Goal: Transaction & Acquisition: Purchase product/service

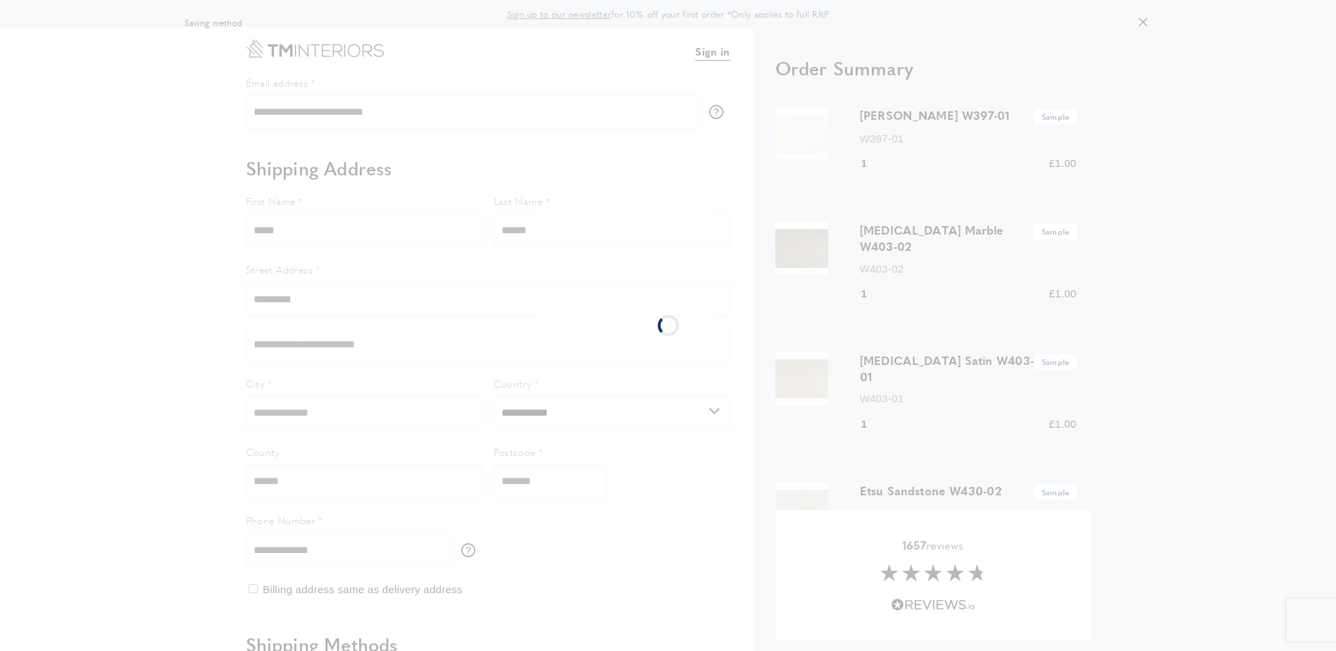
select select "**"
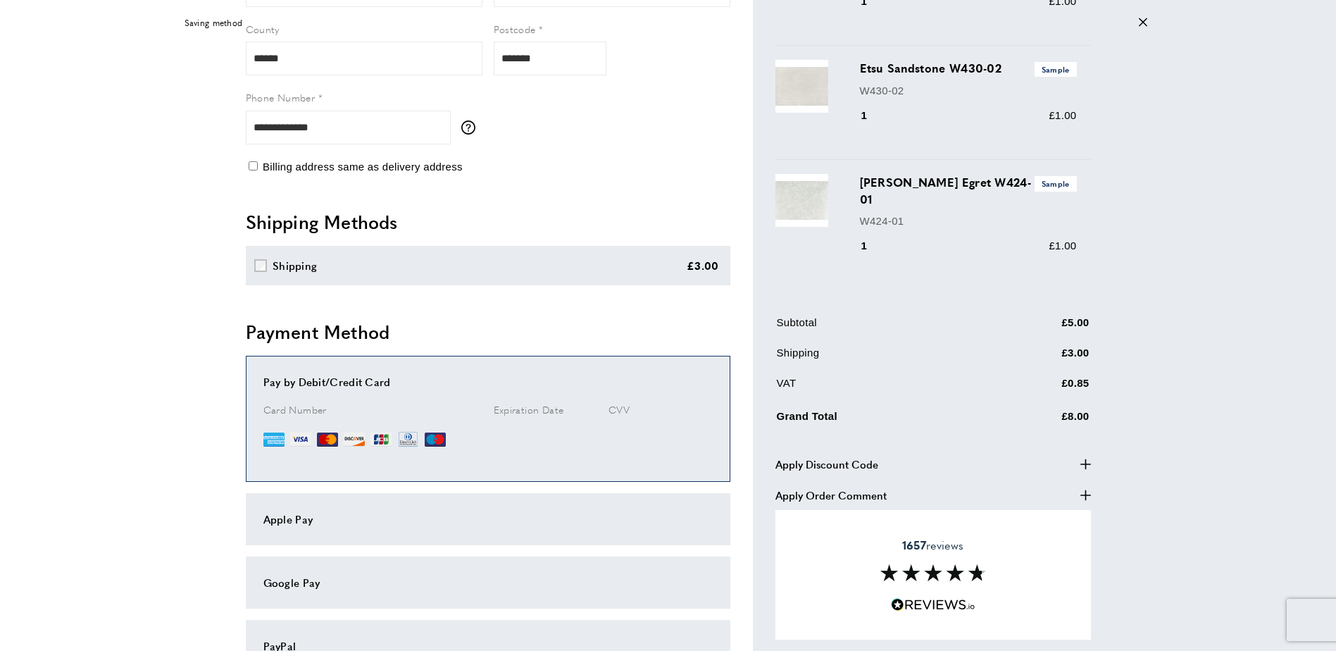
scroll to position [493, 0]
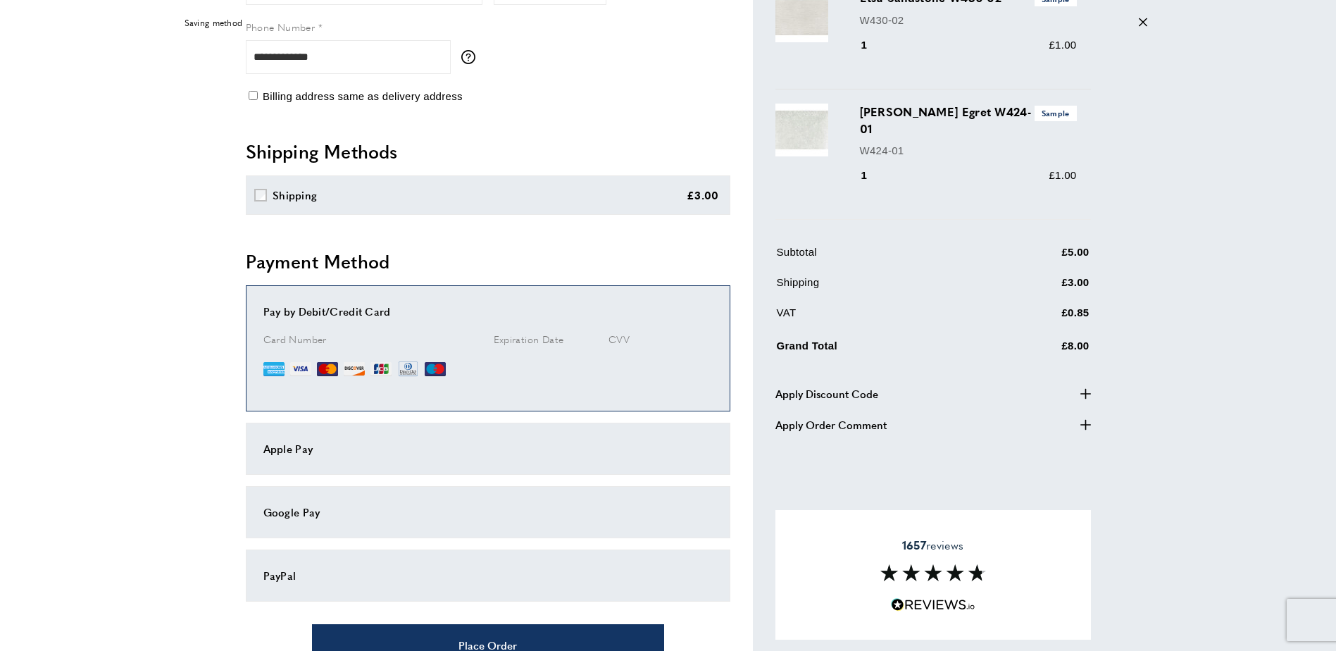
click at [318, 446] on div "Apple Pay" at bounding box center [487, 448] width 449 height 17
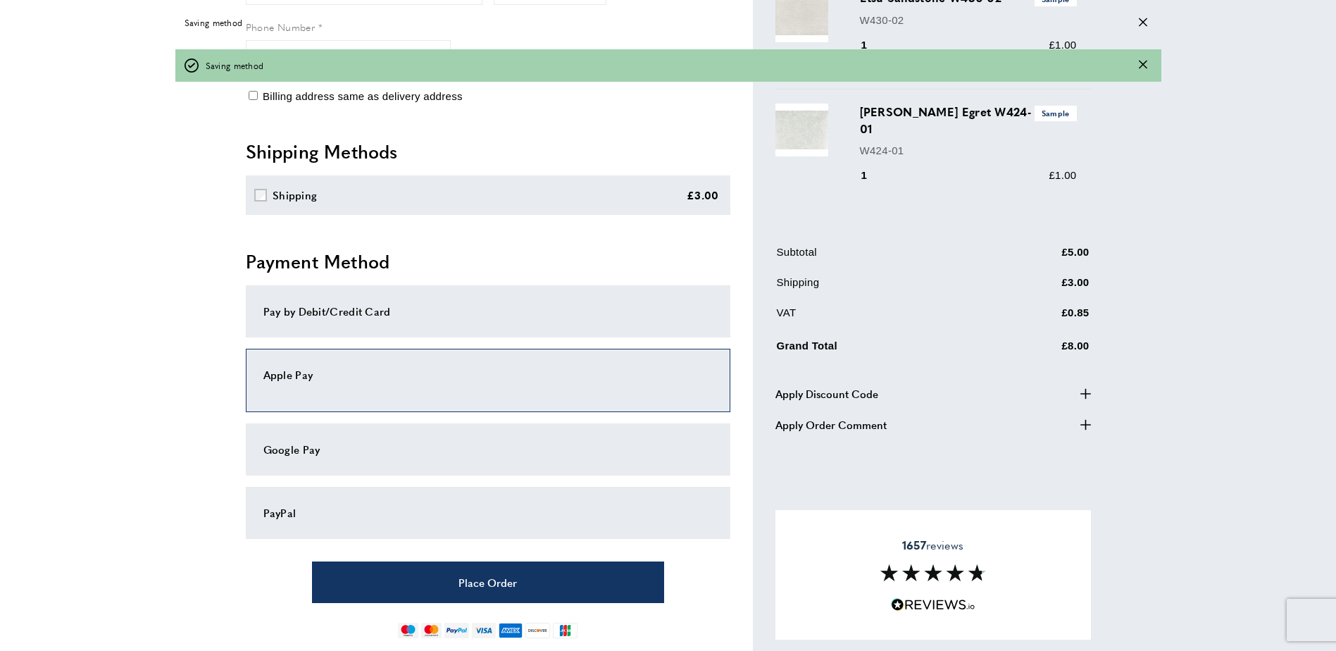
click at [361, 314] on div "Pay by Debit/Credit Card" at bounding box center [487, 311] width 449 height 17
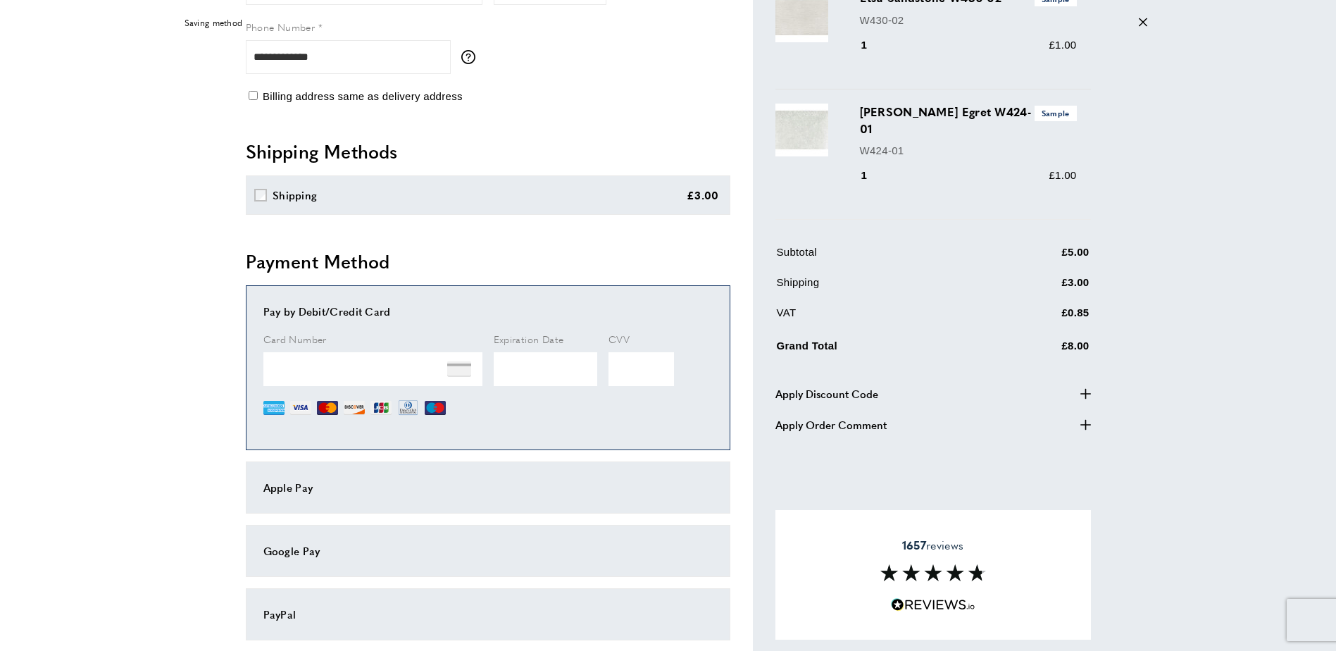
click at [330, 408] on img at bounding box center [327, 407] width 21 height 21
click at [455, 375] on img at bounding box center [459, 369] width 24 height 24
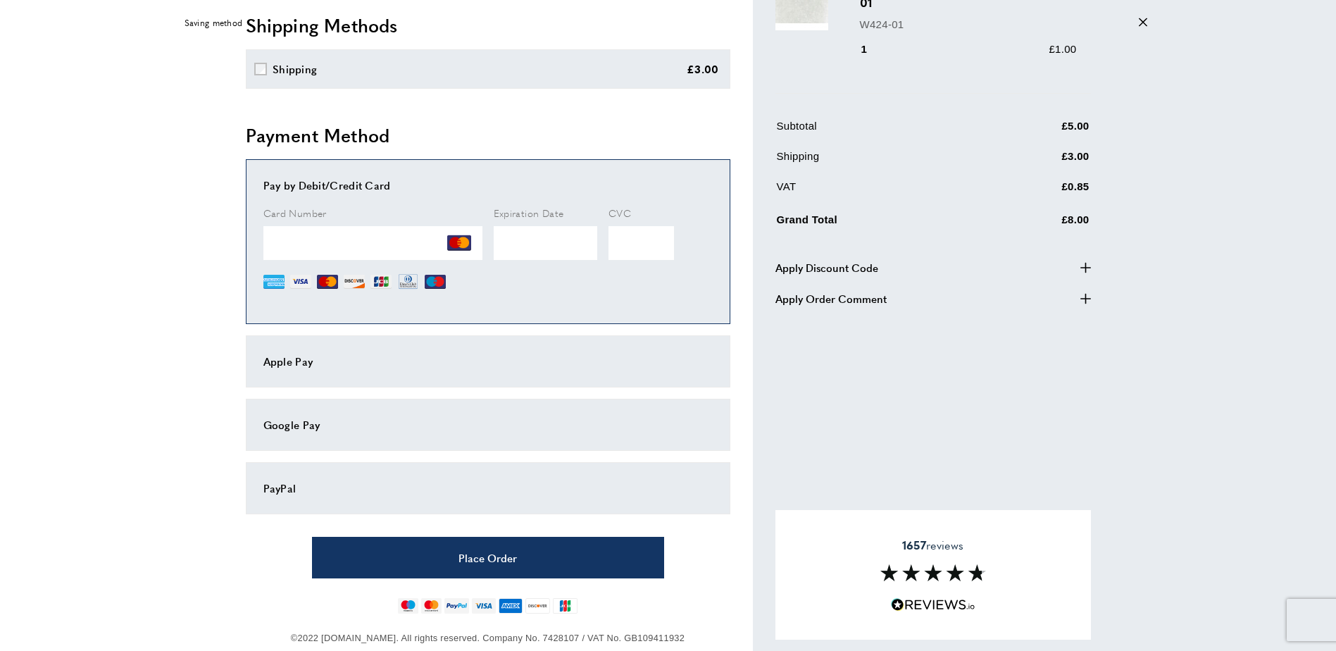
scroll to position [647, 0]
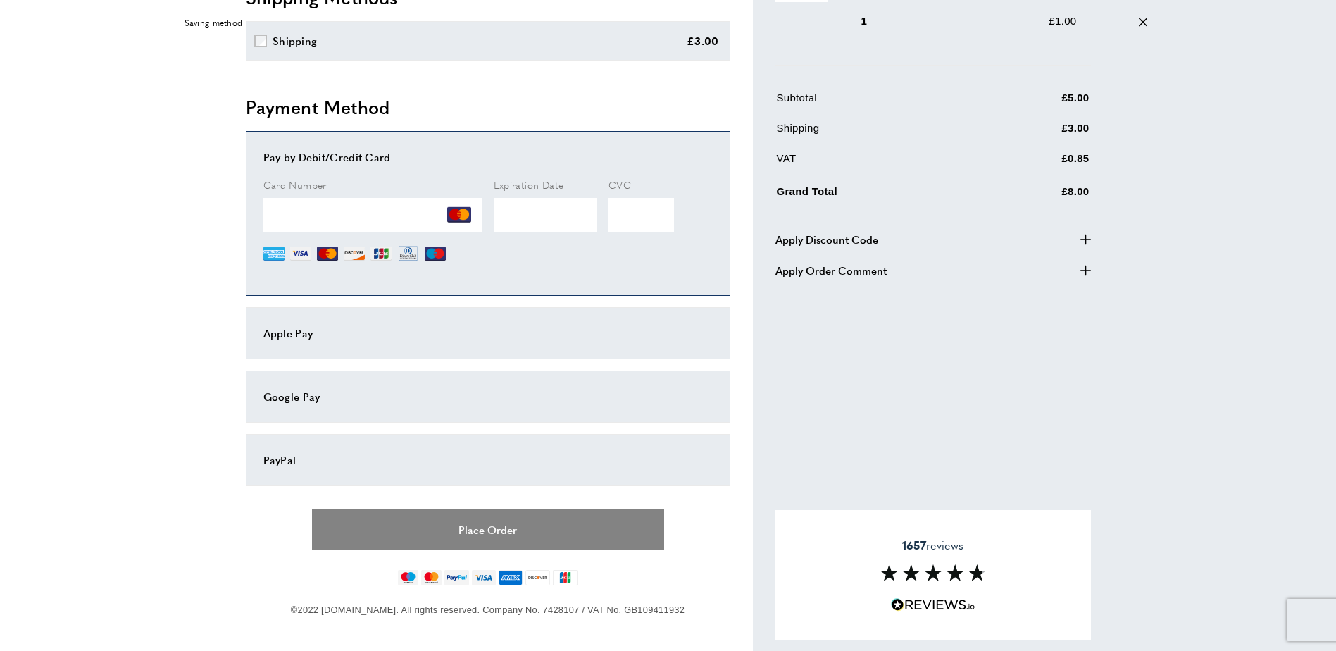
click at [385, 525] on button "Place Order" at bounding box center [488, 529] width 352 height 42
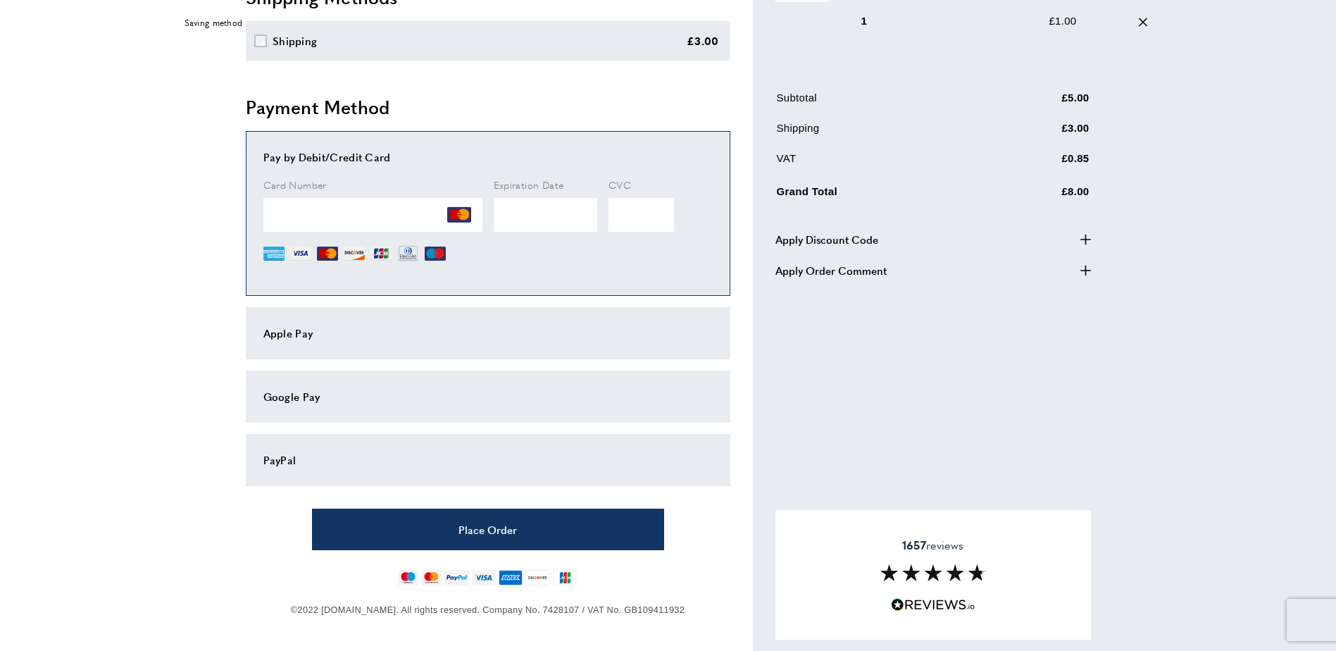
click at [342, 503] on nav "Place Order" at bounding box center [488, 529] width 484 height 64
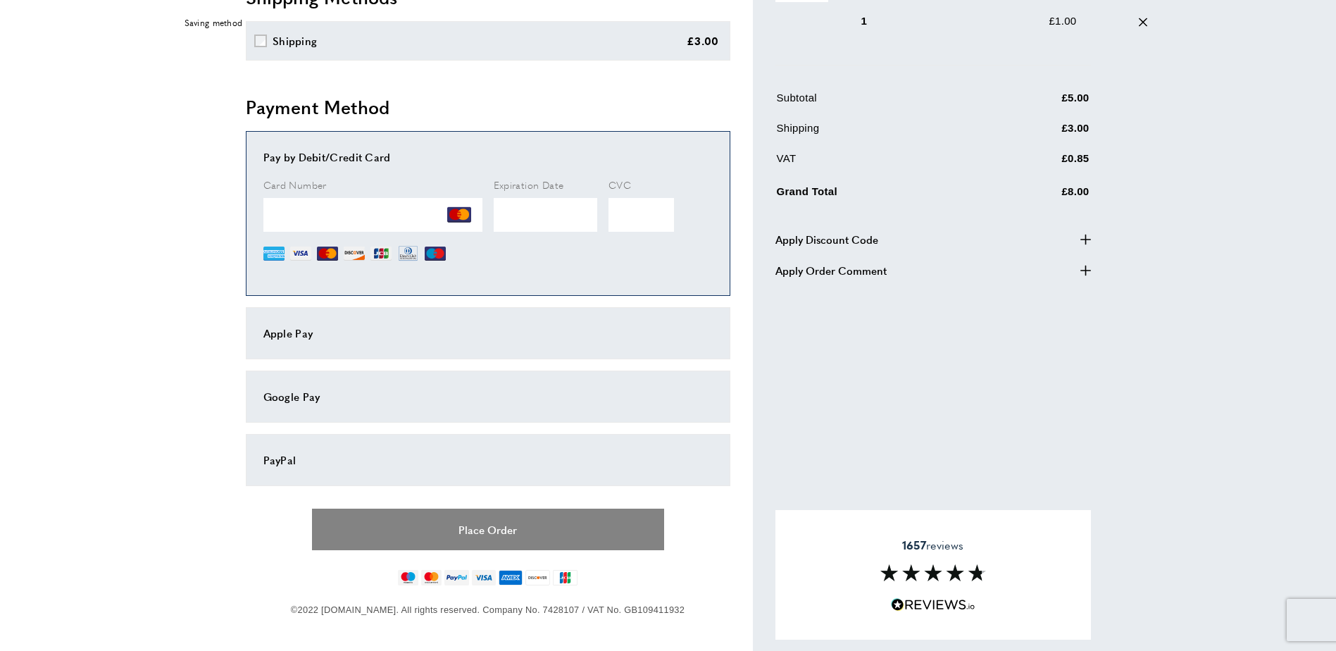
click at [351, 522] on button "Place Order" at bounding box center [488, 529] width 352 height 42
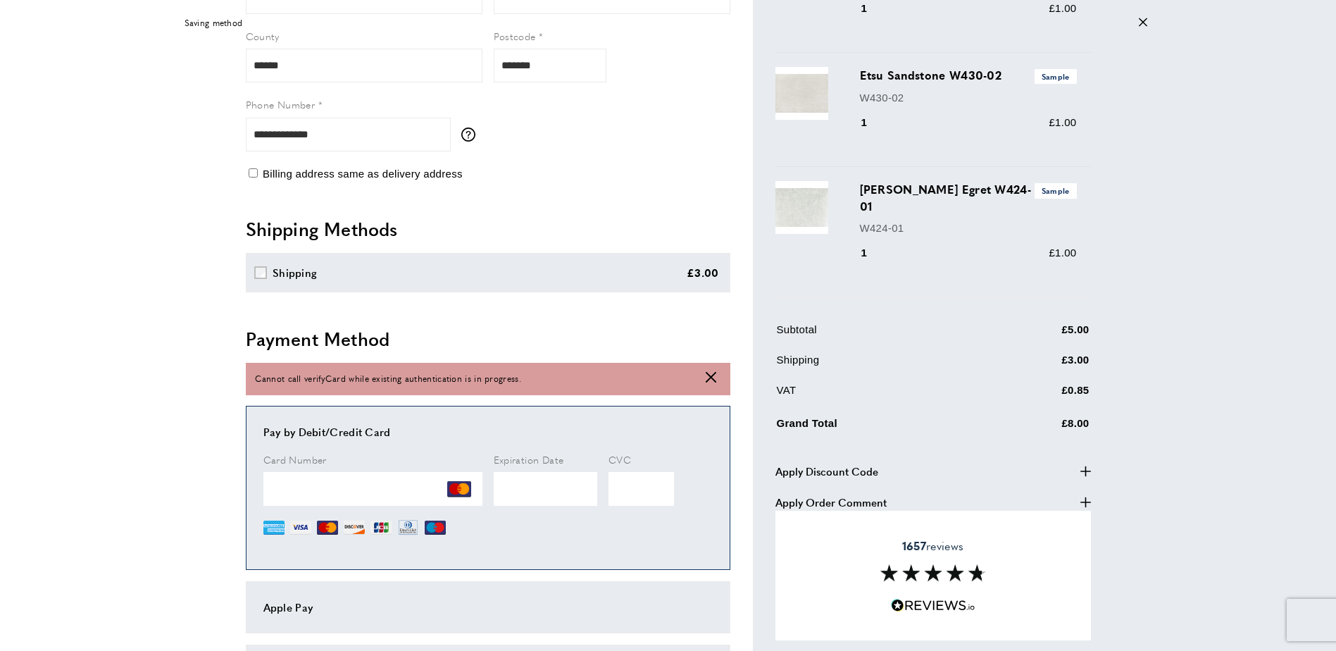
scroll to position [359, 0]
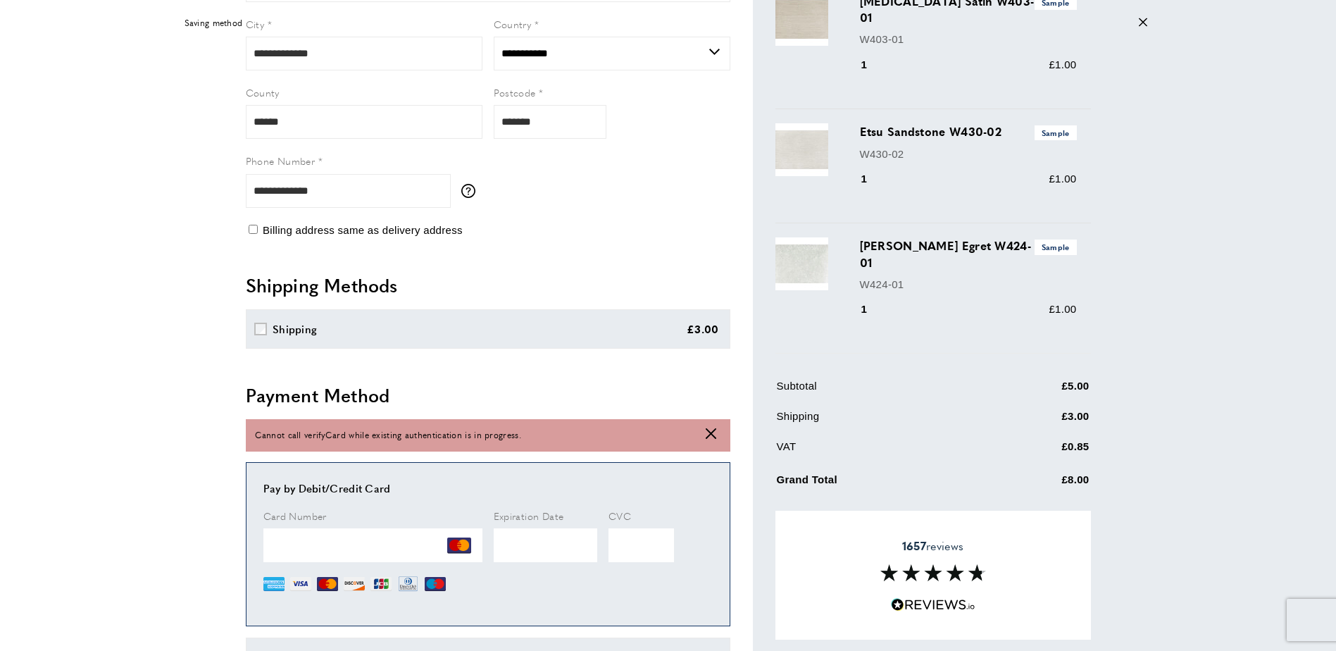
click at [425, 439] on span "Cannot call verifyCard while existing authentication is in progress." at bounding box center [388, 434] width 266 height 13
click at [512, 431] on span "Cannot call verifyCard while existing authentication is in progress." at bounding box center [388, 434] width 266 height 13
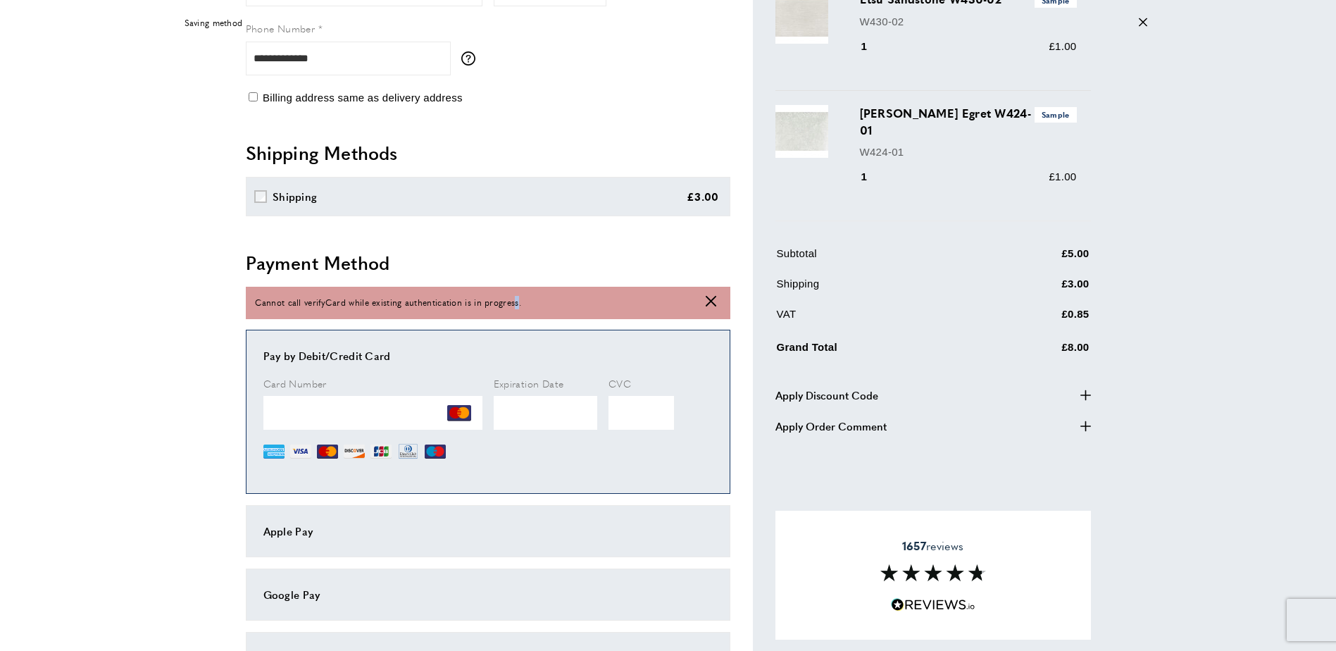
scroll to position [430, 0]
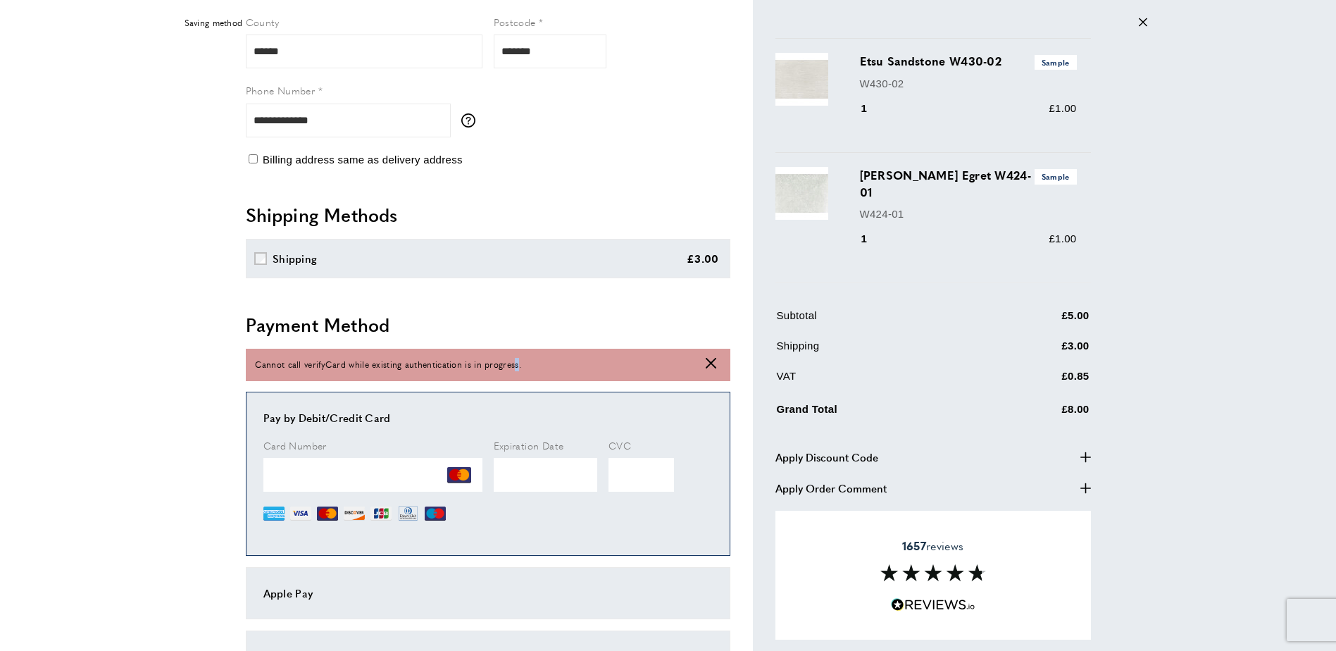
click at [709, 361] on icon "cross" at bounding box center [711, 363] width 11 height 11
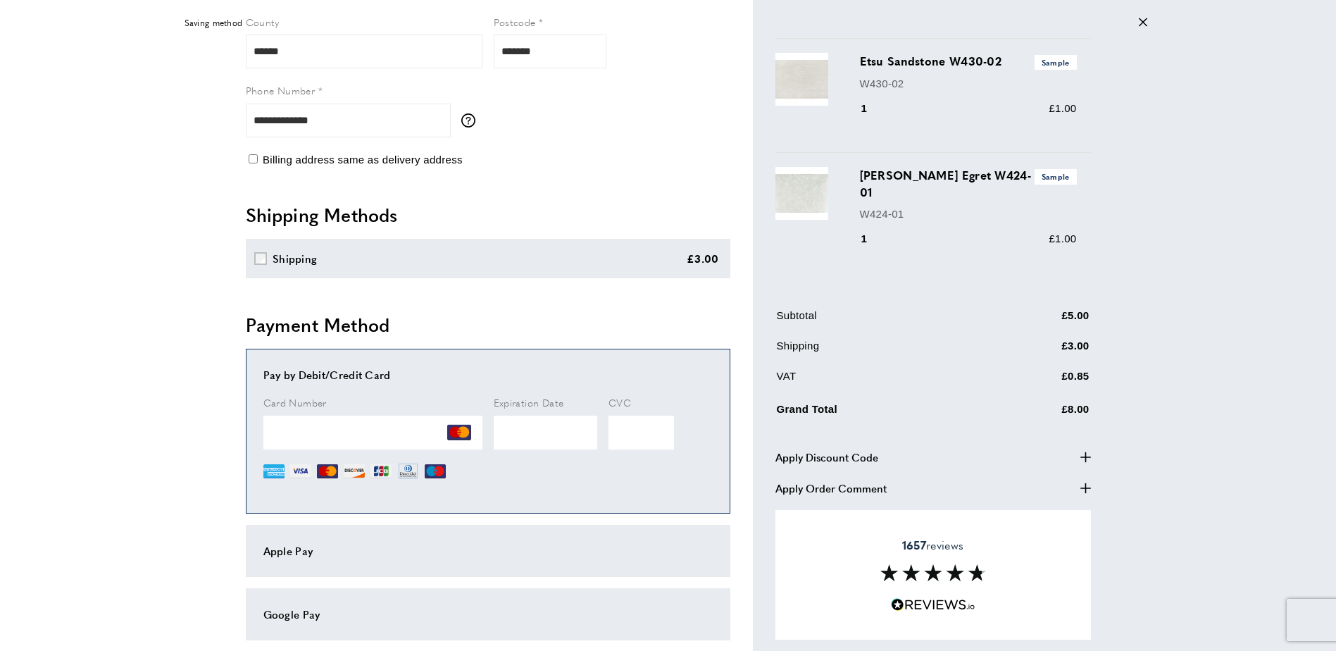
click at [539, 531] on div "Apple Pay" at bounding box center [488, 551] width 484 height 52
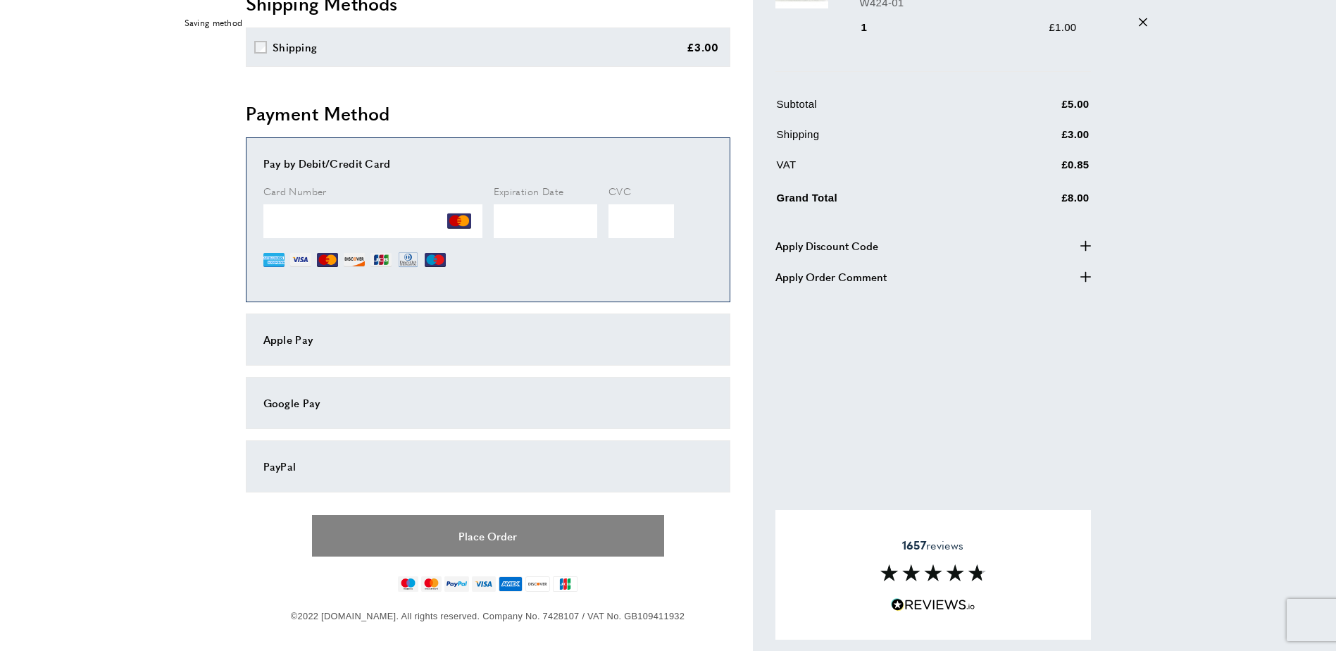
click at [535, 533] on button "Place Order" at bounding box center [488, 536] width 352 height 42
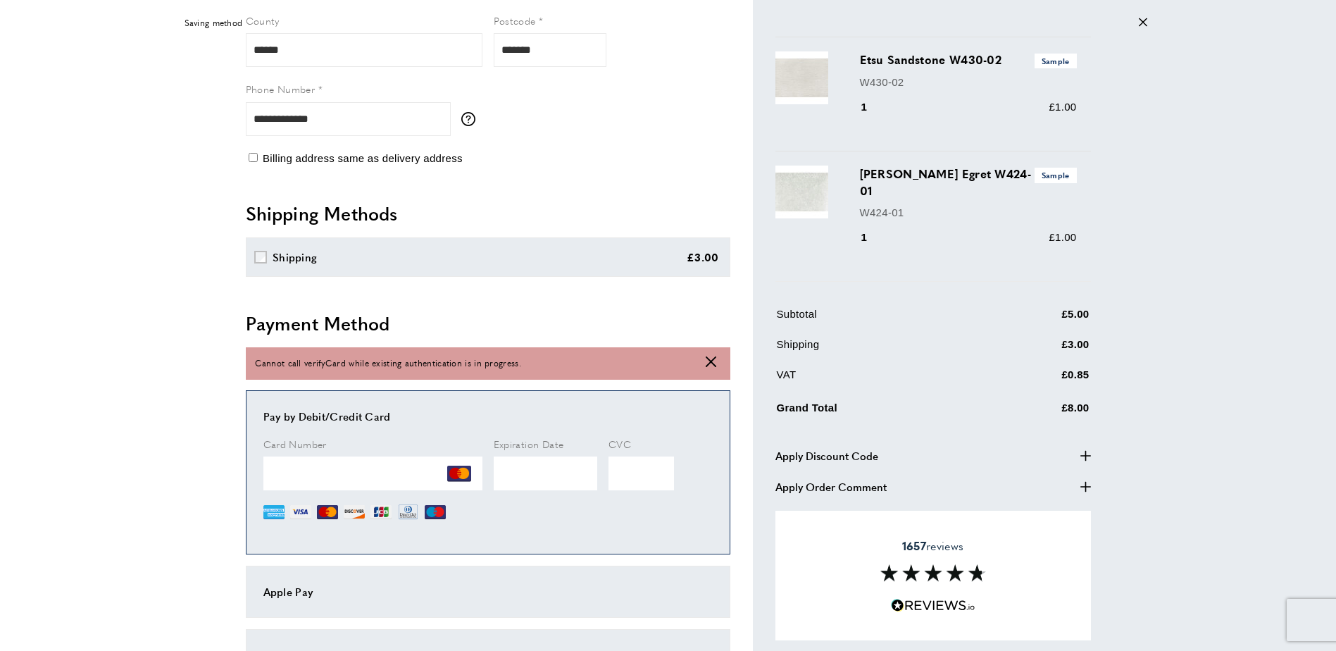
scroll to position [359, 0]
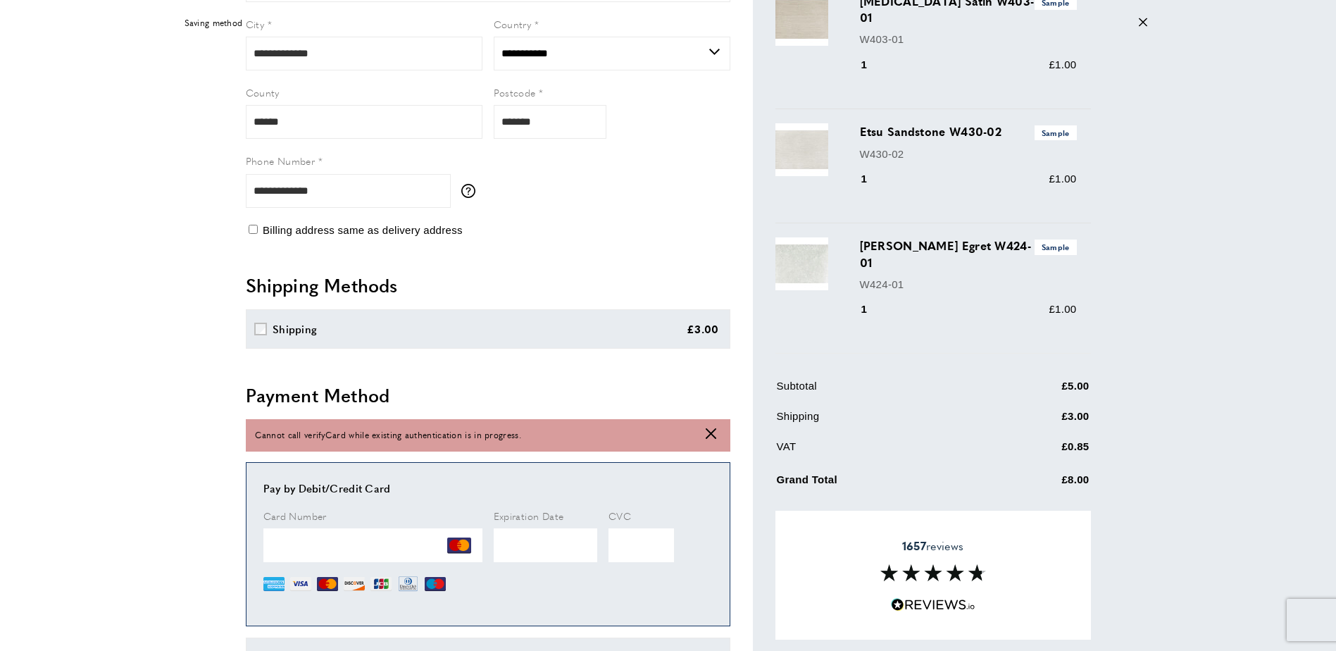
click at [714, 432] on icon "cross" at bounding box center [711, 433] width 11 height 11
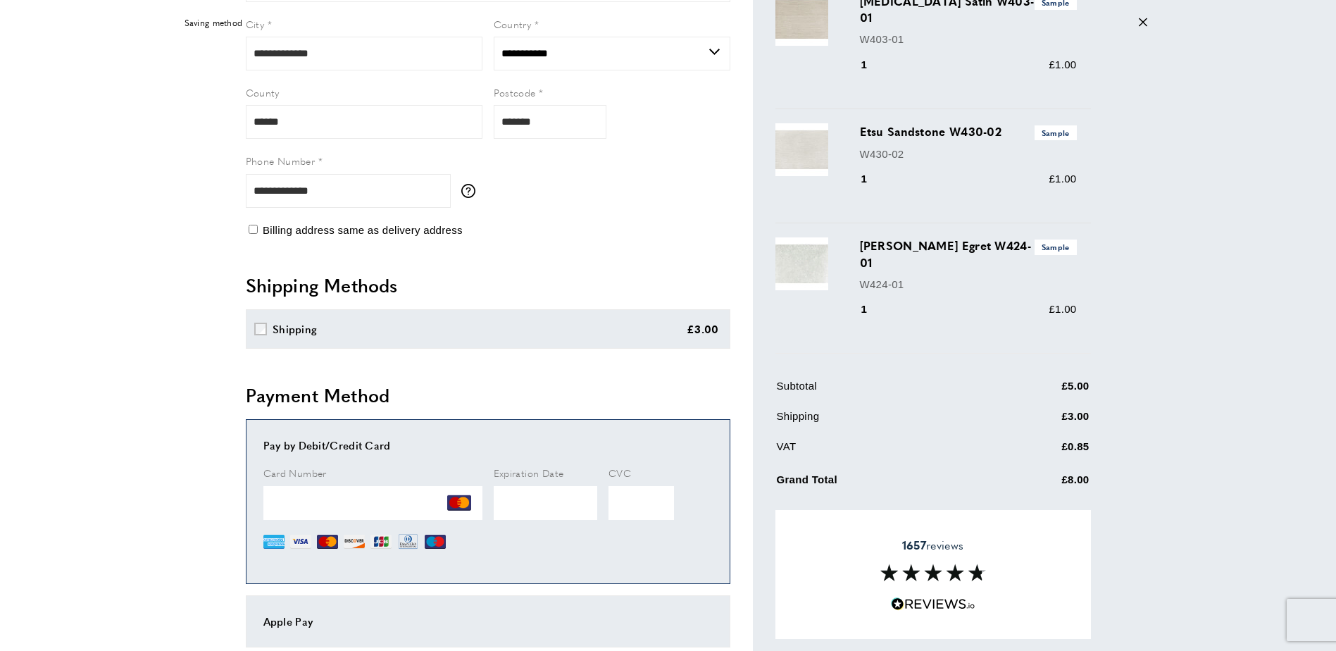
scroll to position [500, 0]
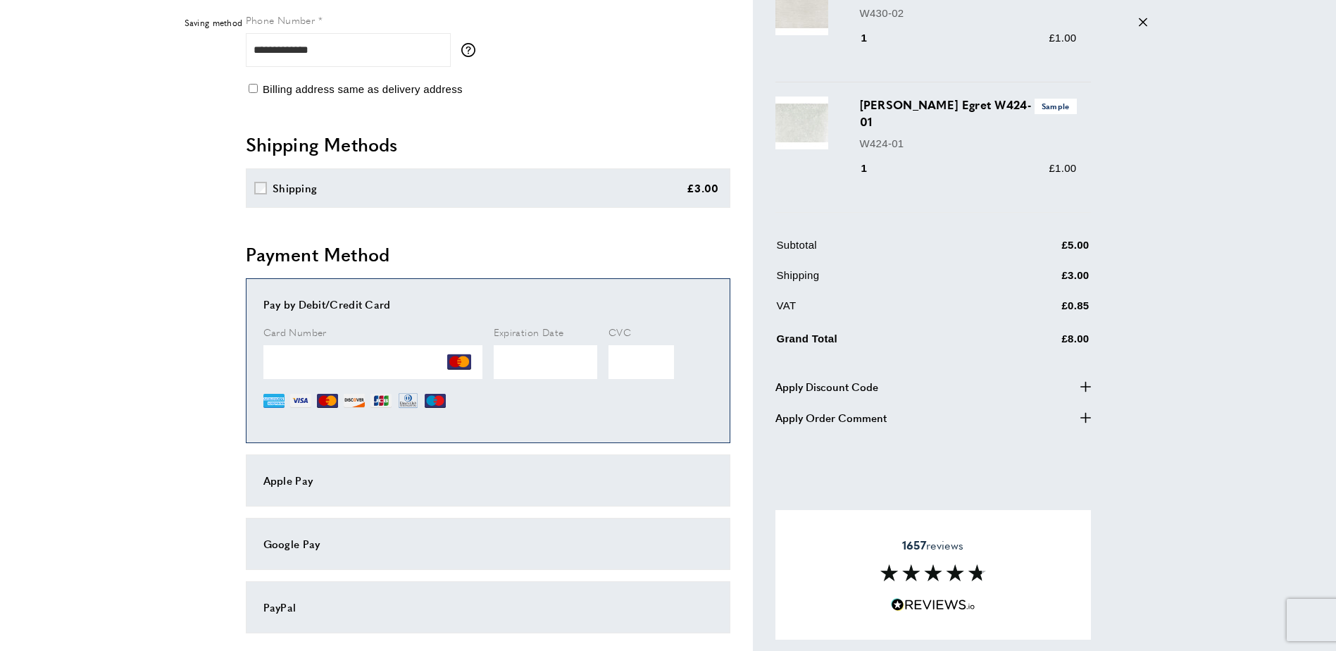
click at [325, 481] on div "Apple Pay" at bounding box center [487, 480] width 449 height 17
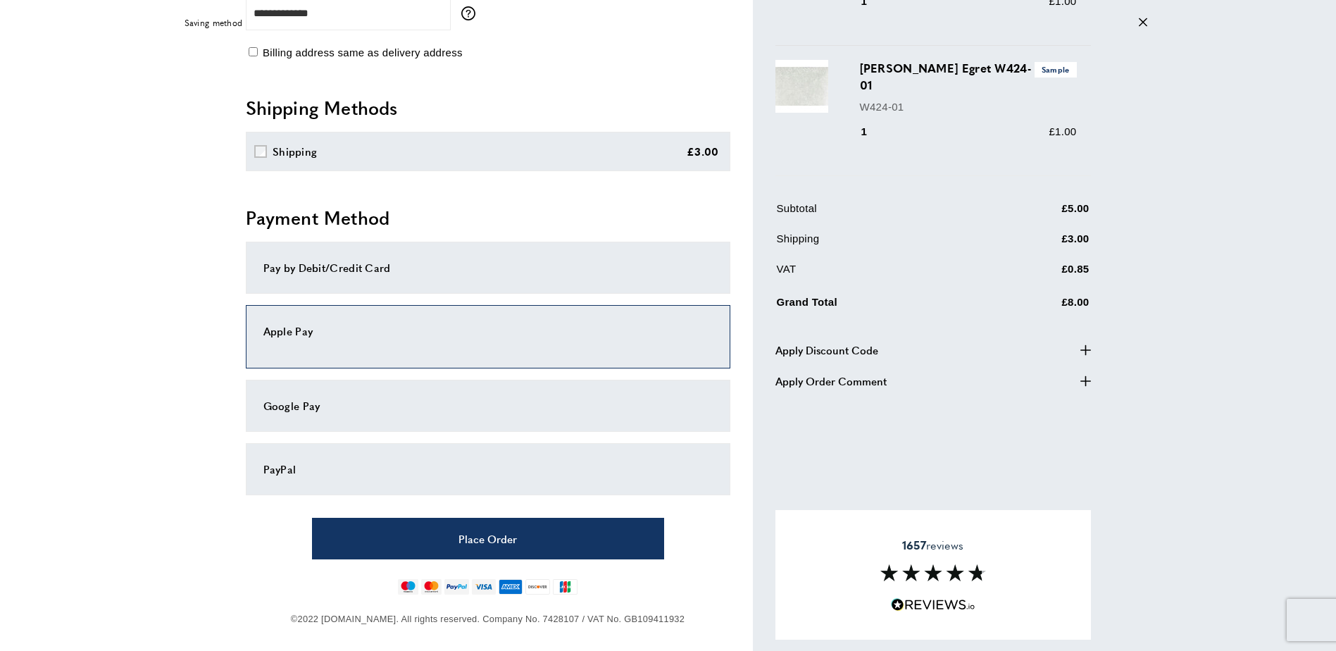
scroll to position [546, 0]
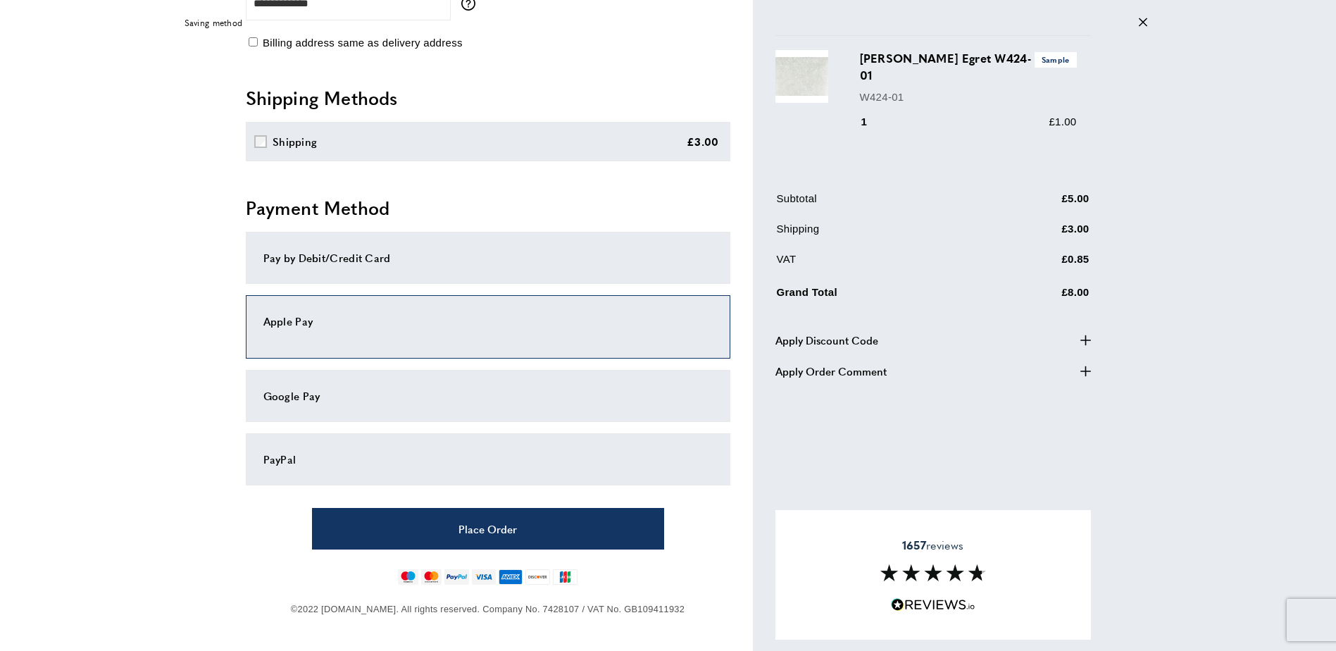
click at [367, 261] on div "Pay by Debit/Credit Card" at bounding box center [487, 257] width 449 height 17
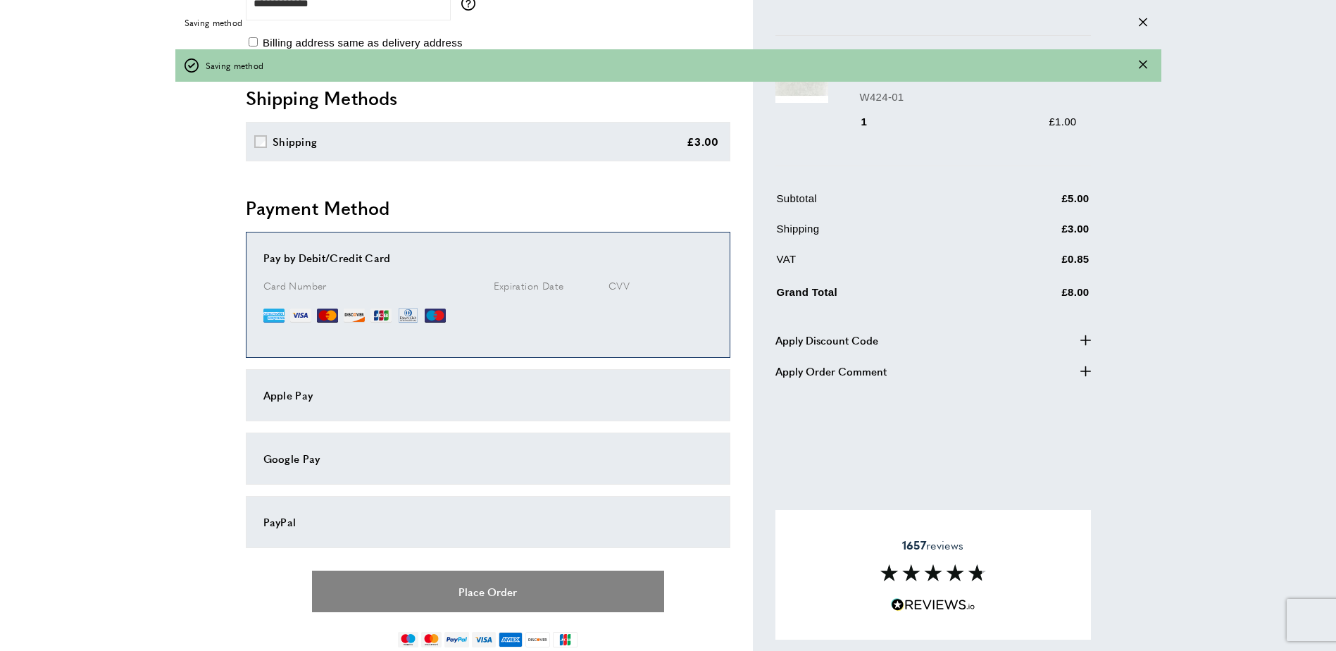
click at [550, 587] on button "Place Order" at bounding box center [488, 591] width 352 height 42
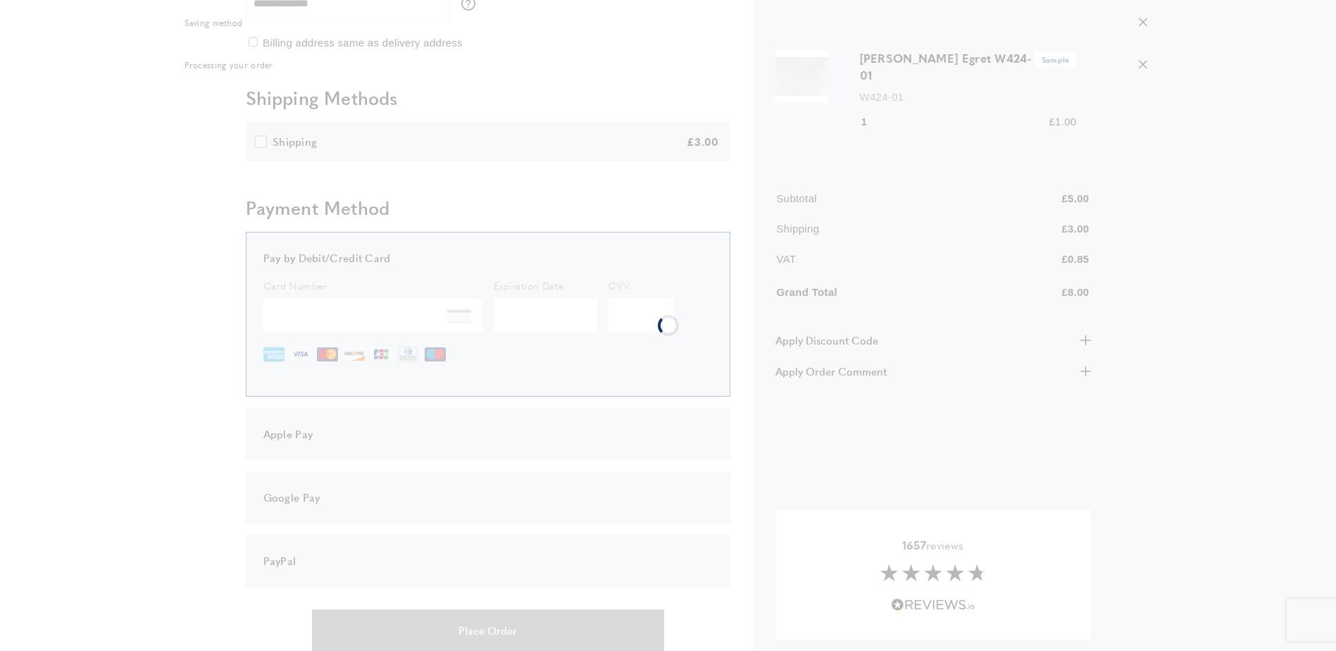
scroll to position [589, 0]
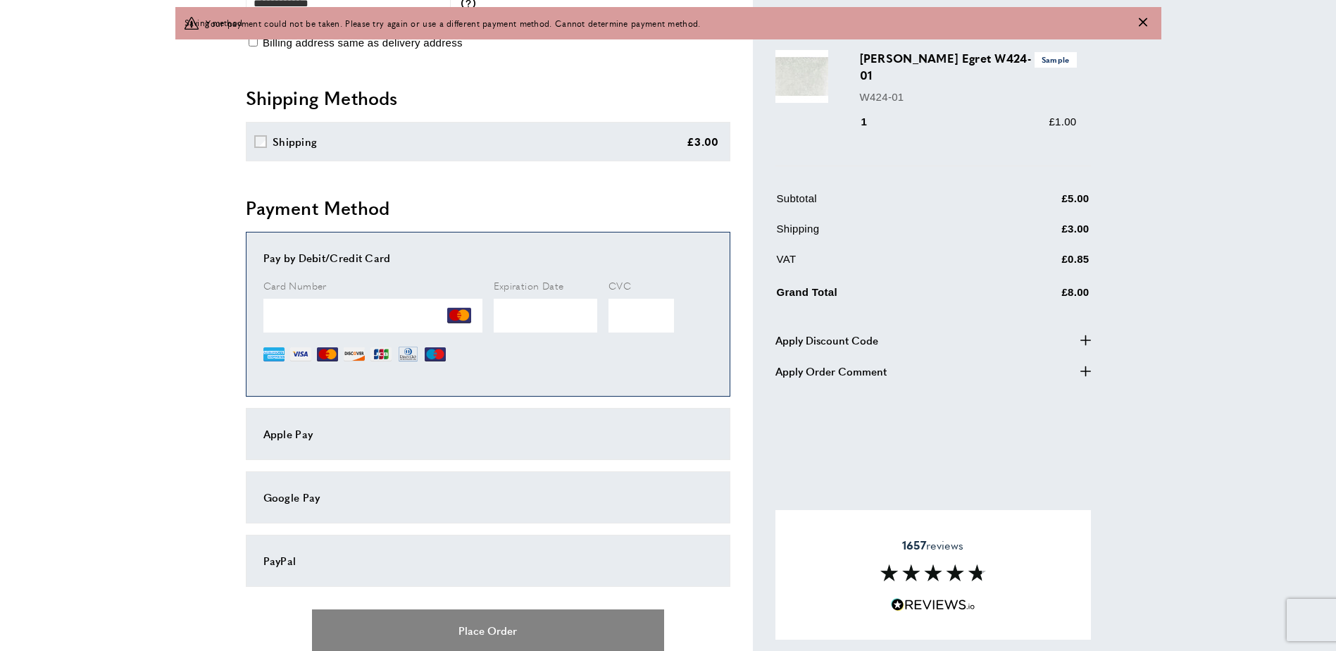
click at [541, 628] on button "Place Order" at bounding box center [488, 630] width 352 height 42
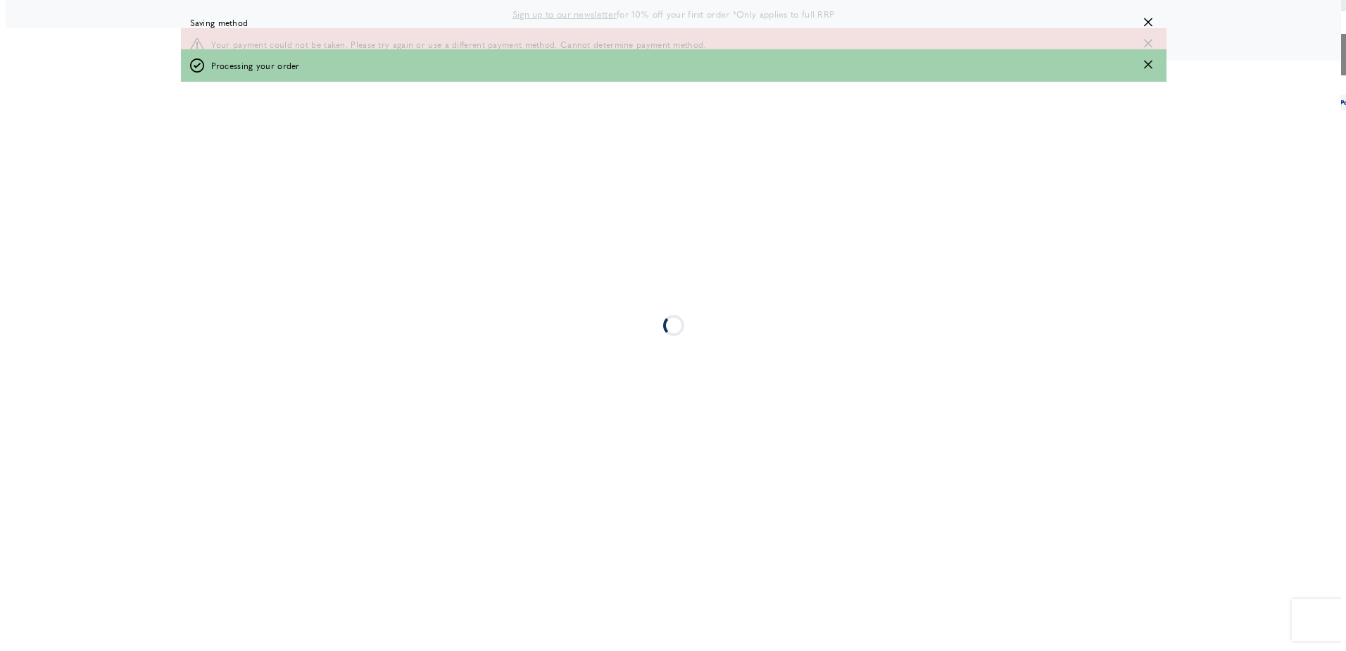
scroll to position [0, 0]
